Goal: Register for event/course

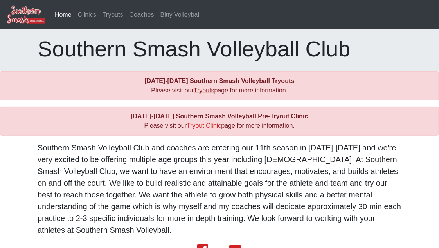
click at [203, 92] on link "Tryouts" at bounding box center [204, 90] width 21 height 7
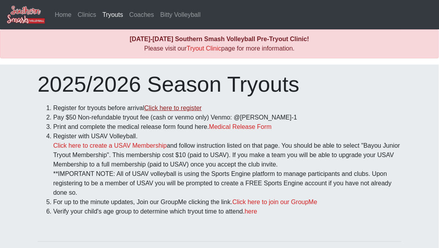
click at [173, 110] on link "Click here to register" at bounding box center [173, 107] width 58 height 7
click at [230, 129] on link "Medical Release Form" at bounding box center [240, 126] width 63 height 7
click at [144, 146] on link "Click here to create a USAV Membership" at bounding box center [109, 145] width 113 height 7
click at [264, 203] on link "Click here to join our GroupMe" at bounding box center [274, 201] width 85 height 7
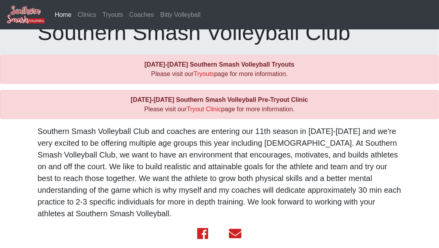
scroll to position [25, 0]
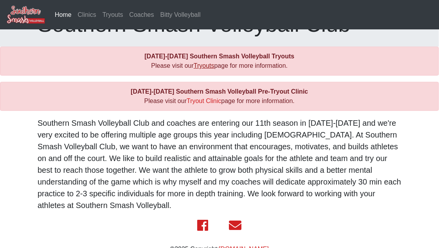
click at [205, 68] on link "Tryouts" at bounding box center [204, 65] width 21 height 7
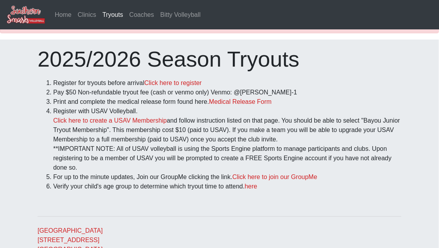
scroll to position [26, 0]
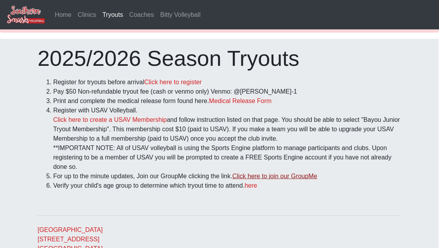
click at [281, 175] on link "Click here to join our GroupMe" at bounding box center [274, 176] width 85 height 7
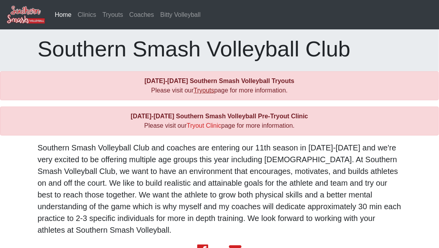
click at [206, 89] on link "Tryouts" at bounding box center [204, 90] width 21 height 7
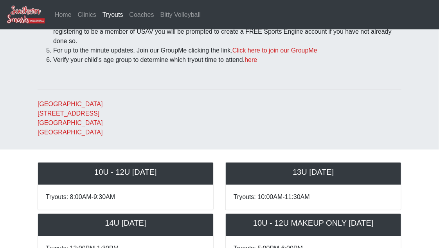
scroll to position [157, 0]
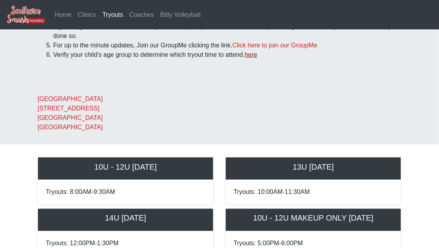
click at [254, 56] on link "here" at bounding box center [251, 54] width 13 height 7
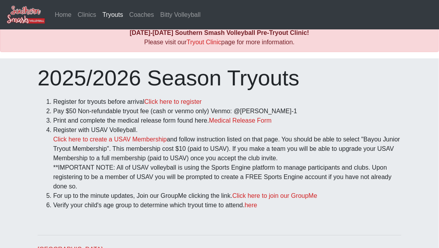
scroll to position [0, 0]
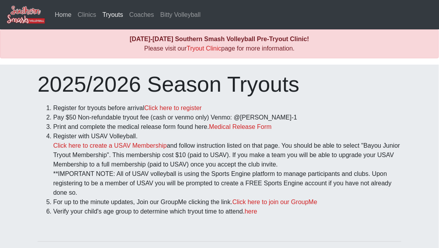
click at [64, 14] on link "Home" at bounding box center [63, 15] width 23 height 16
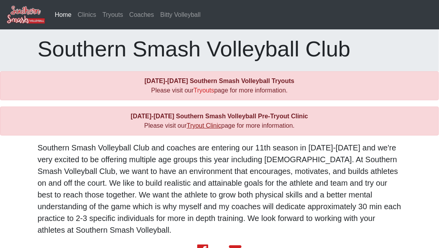
click at [207, 127] on link "Tryout Clinic" at bounding box center [204, 125] width 34 height 7
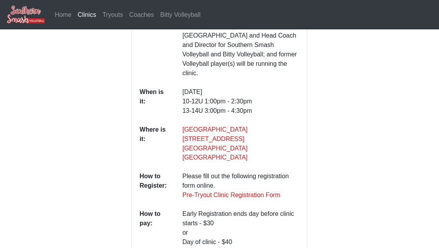
scroll to position [182, 0]
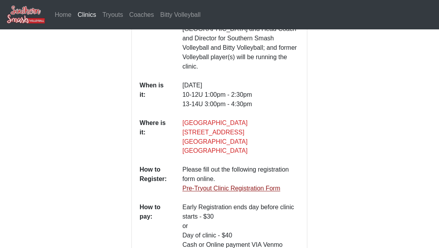
click at [239, 185] on link "Pre-Tryout Clinic Registration Form" at bounding box center [232, 188] width 98 height 7
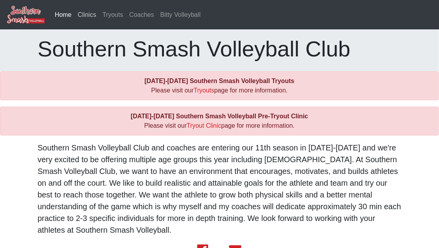
click at [85, 17] on link "Clinics" at bounding box center [87, 15] width 25 height 16
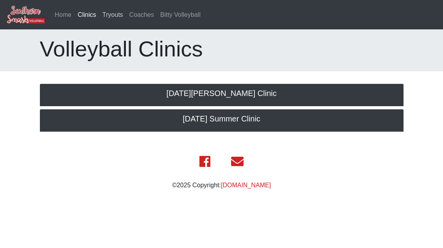
click at [111, 13] on link "Tryouts" at bounding box center [112, 15] width 27 height 16
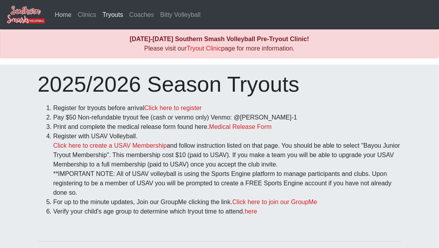
click at [66, 15] on link "Home" at bounding box center [63, 15] width 23 height 16
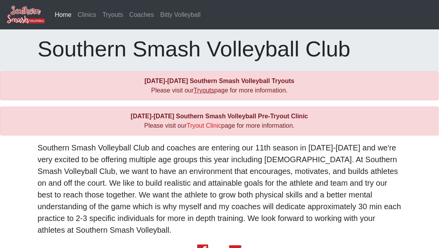
click at [201, 93] on link "Tryouts" at bounding box center [204, 90] width 21 height 7
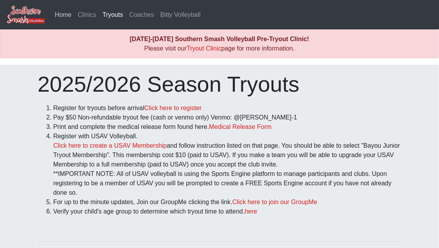
click at [64, 16] on link "Home" at bounding box center [63, 15] width 23 height 16
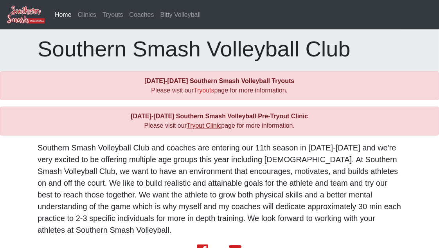
click at [207, 128] on link "Tryout Clinic" at bounding box center [204, 125] width 34 height 7
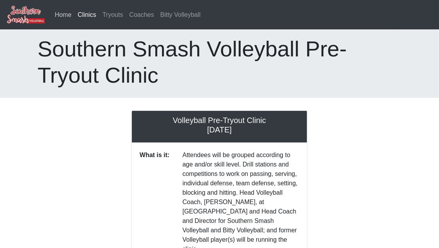
click at [66, 16] on link "Home" at bounding box center [63, 15] width 23 height 16
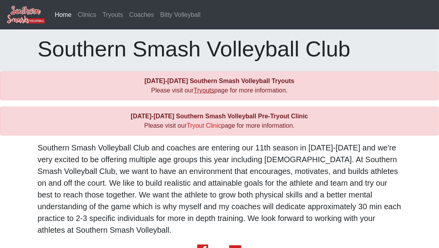
click at [205, 94] on link "Tryouts" at bounding box center [204, 90] width 21 height 7
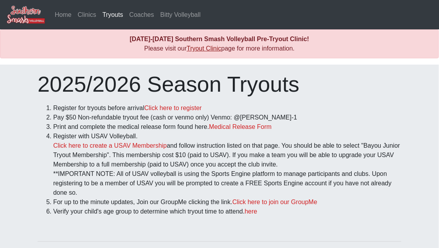
click at [204, 50] on link "Tryout Clinic" at bounding box center [204, 48] width 34 height 7
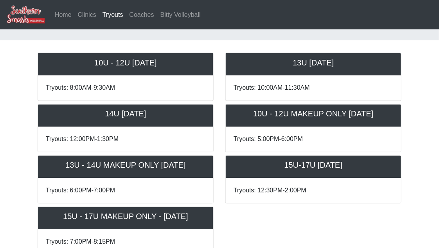
scroll to position [235, 0]
